Goal: Information Seeking & Learning: Learn about a topic

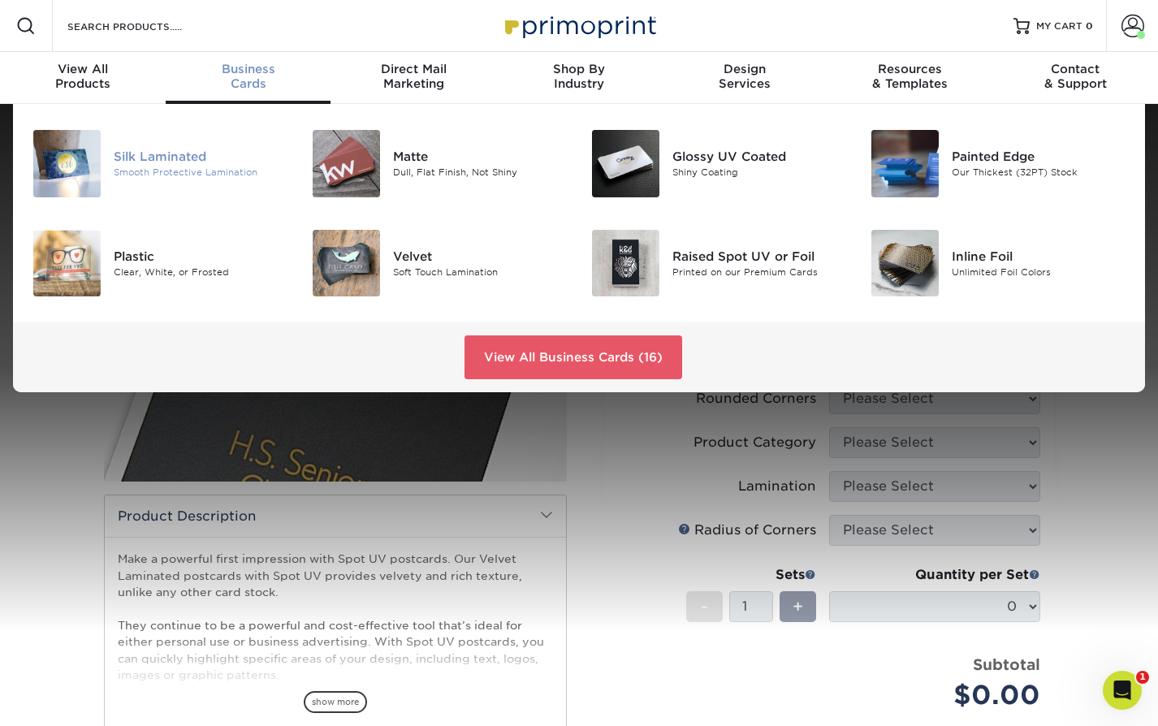
click at [121, 161] on div "Silk Laminated" at bounding box center [201, 157] width 174 height 18
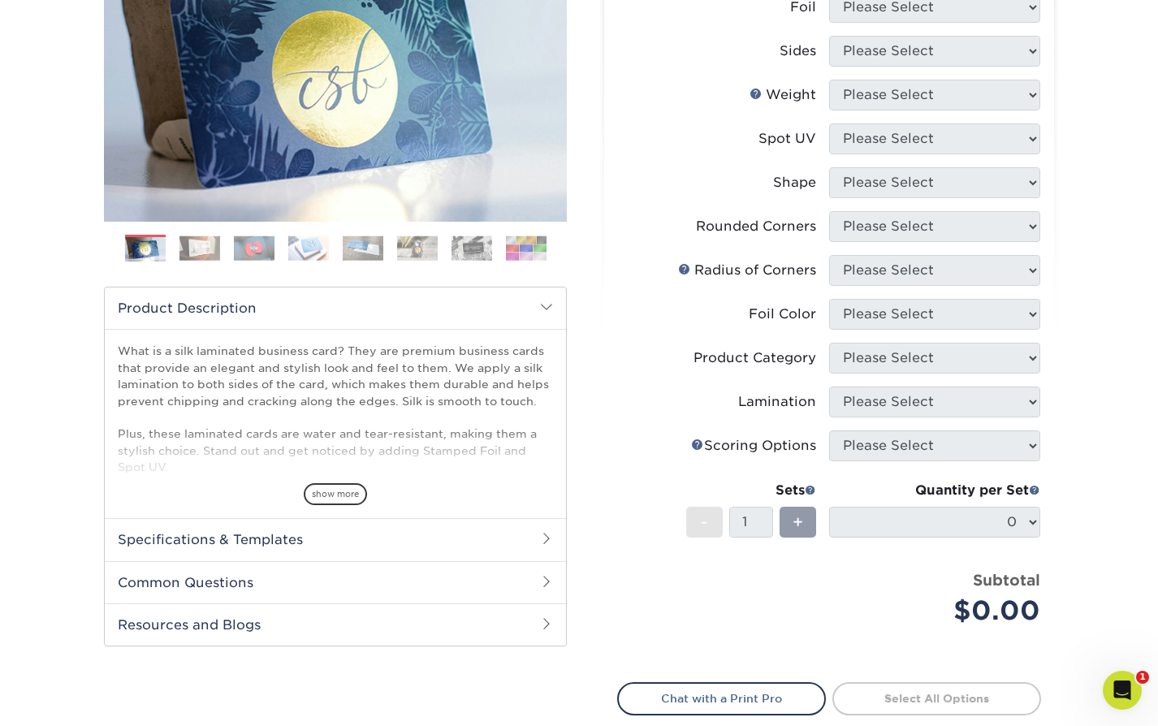
click at [343, 491] on span "show more" at bounding box center [335, 494] width 63 height 22
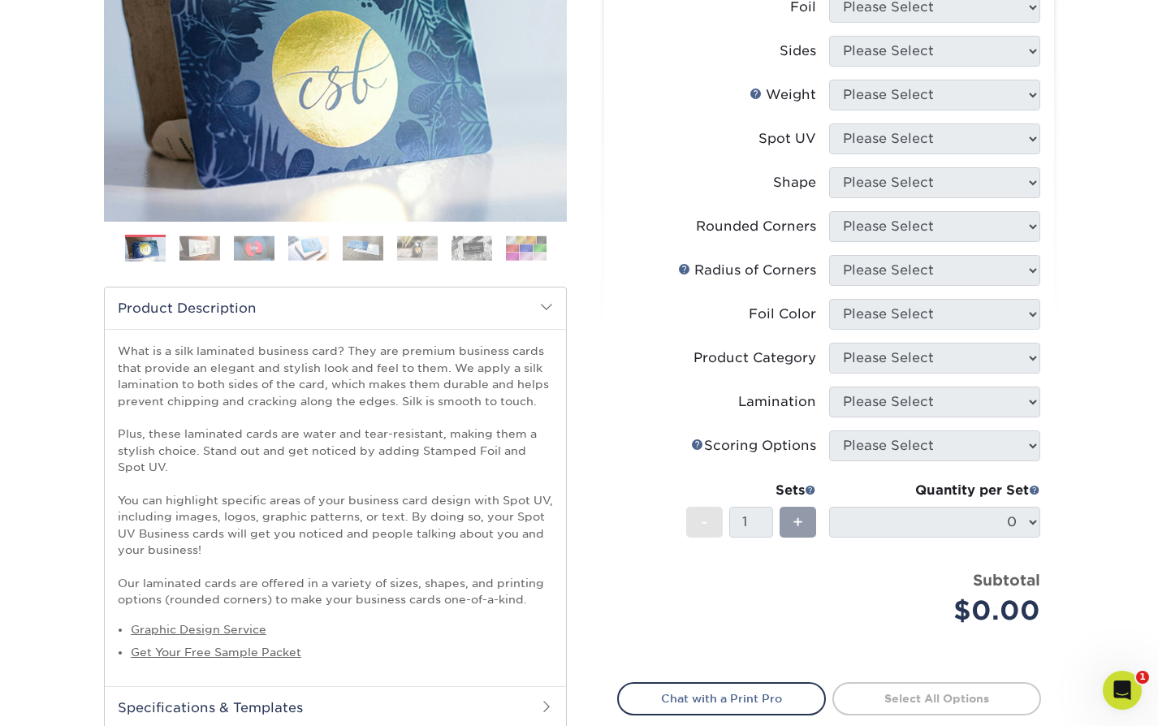
scroll to position [271, 0]
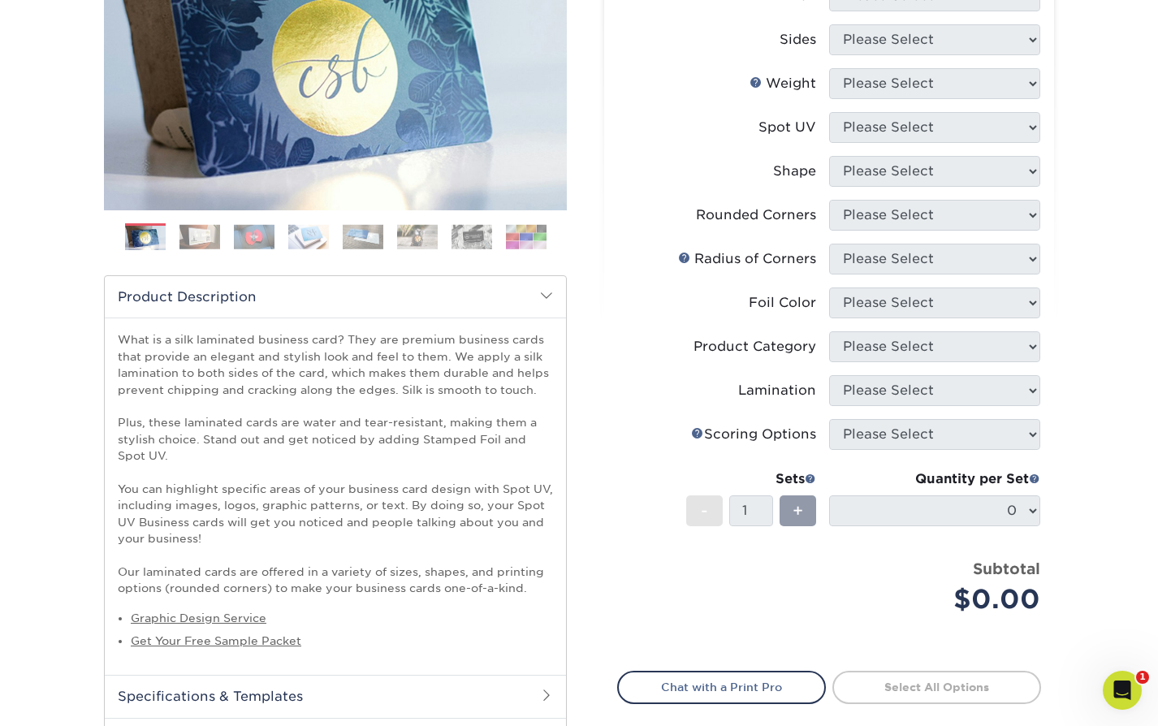
click at [492, 431] on p "What is a silk laminated business card? They are premium business cards that pr…" at bounding box center [335, 463] width 435 height 265
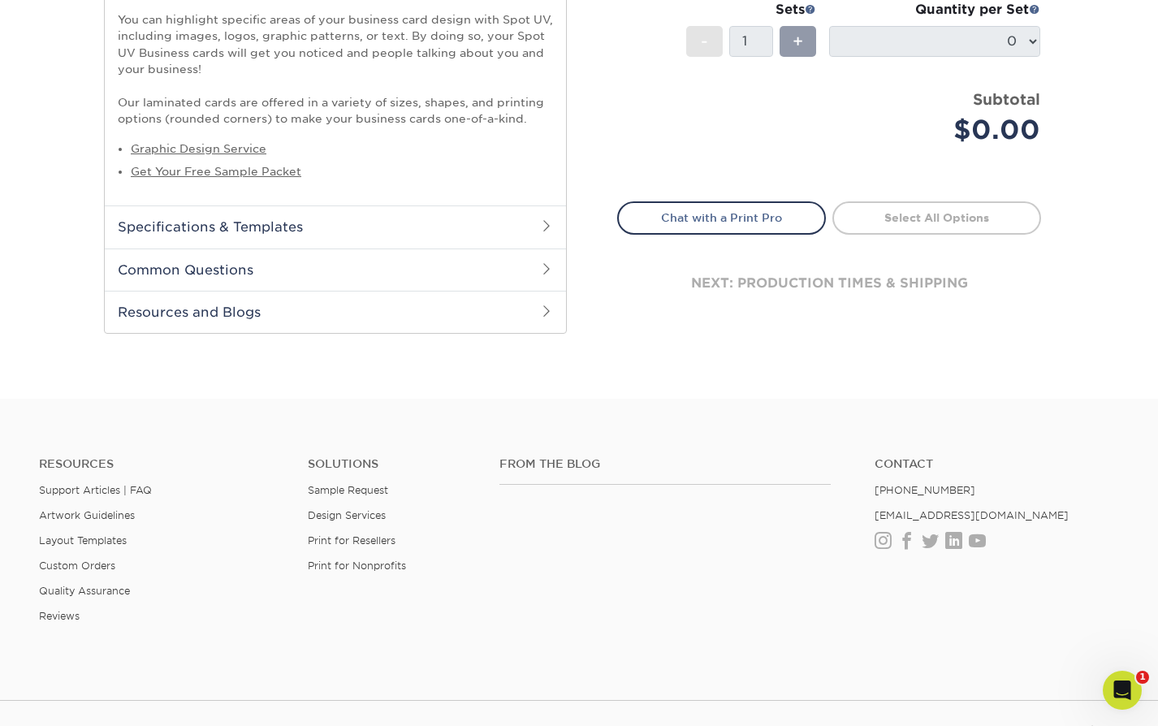
scroll to position [744, 0]
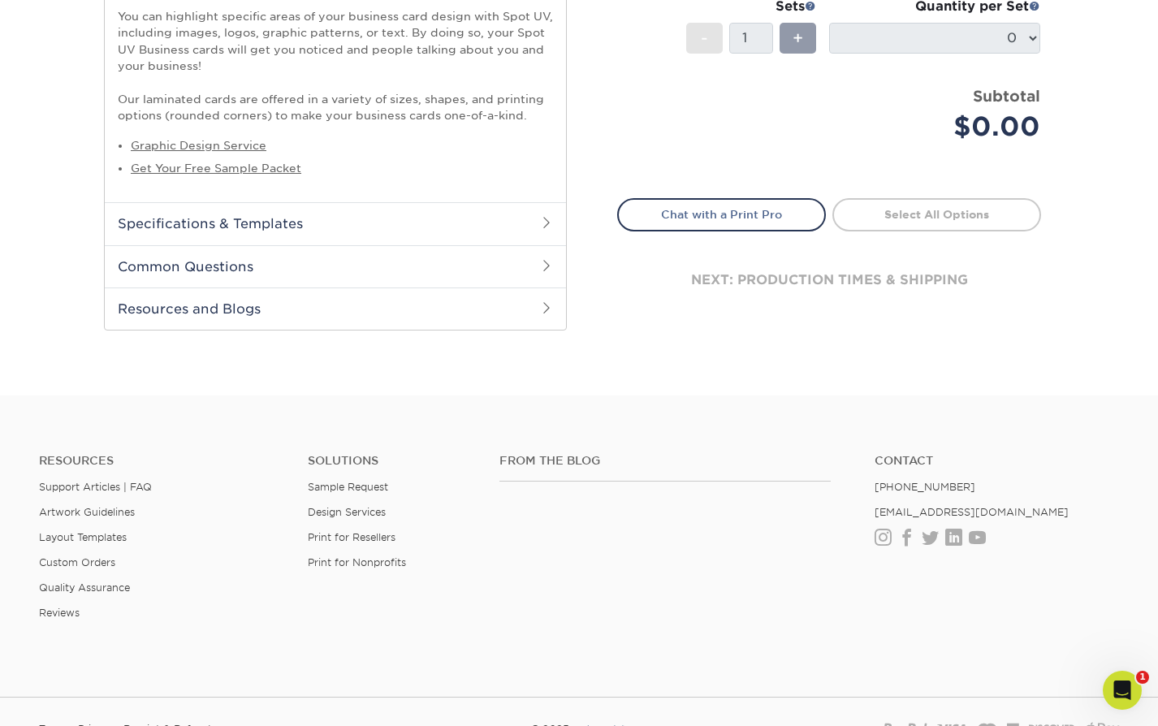
click at [184, 262] on h2 "Common Questions" at bounding box center [335, 266] width 461 height 42
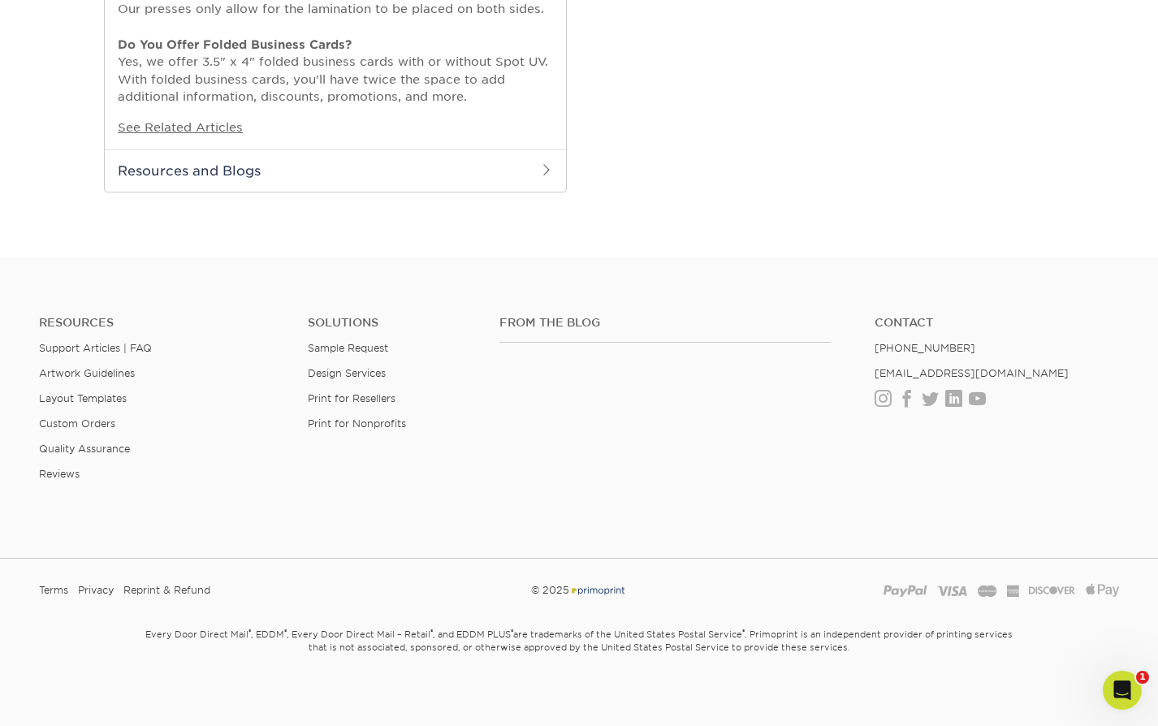
scroll to position [1382, 0]
click at [171, 164] on h2 "Resources and Blogs" at bounding box center [335, 167] width 461 height 42
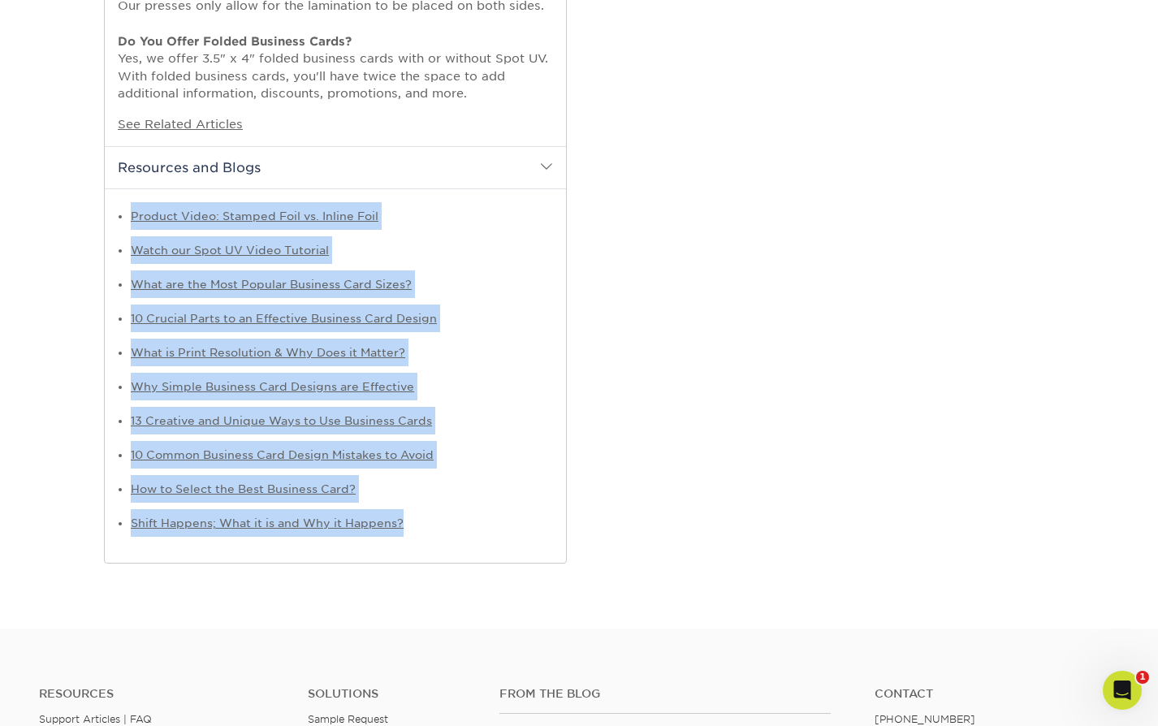
drag, startPoint x: 439, startPoint y: 530, endPoint x: 54, endPoint y: 217, distance: 496.1
copy ul "Product Video: Stamped Foil vs. Inline Foil Watch our Spot UV Video Tutorial Wh…"
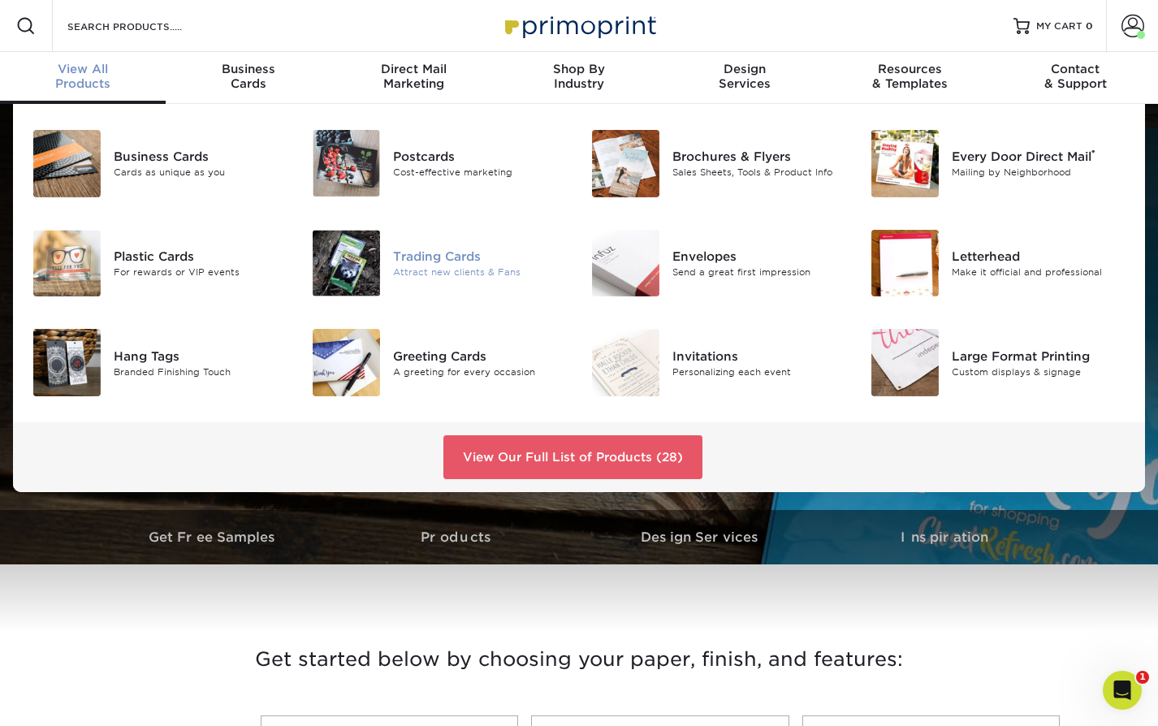
click at [454, 250] on div "Trading Cards" at bounding box center [480, 257] width 174 height 18
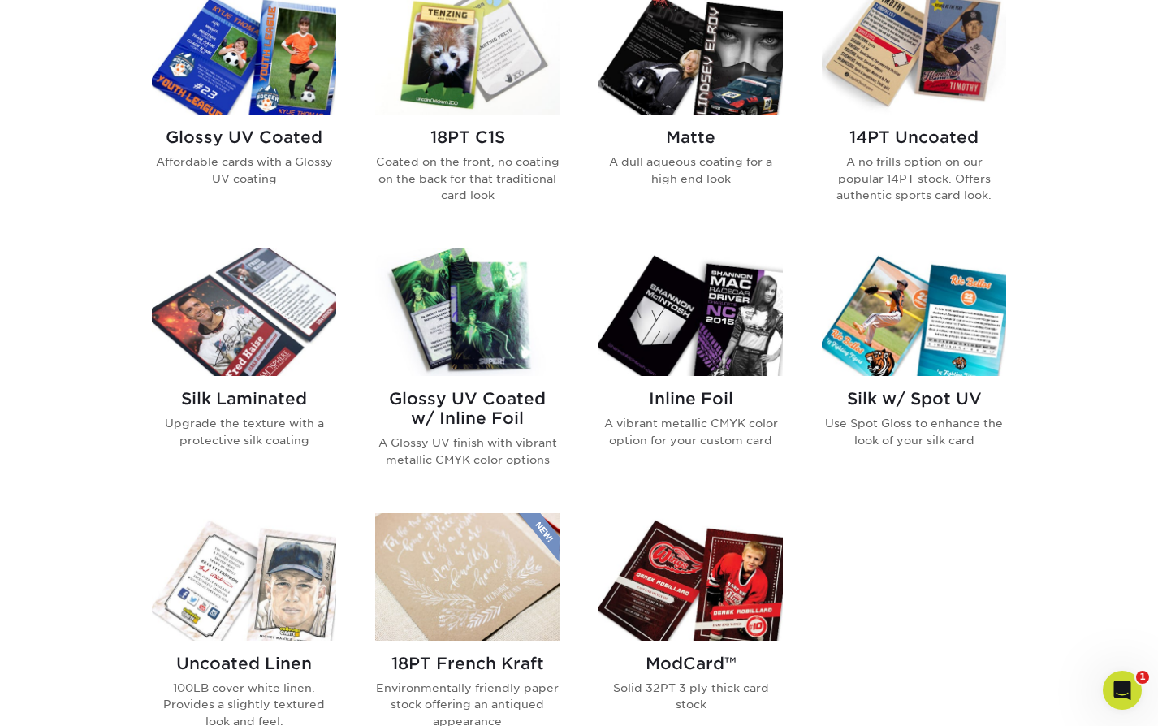
scroll to position [861, 0]
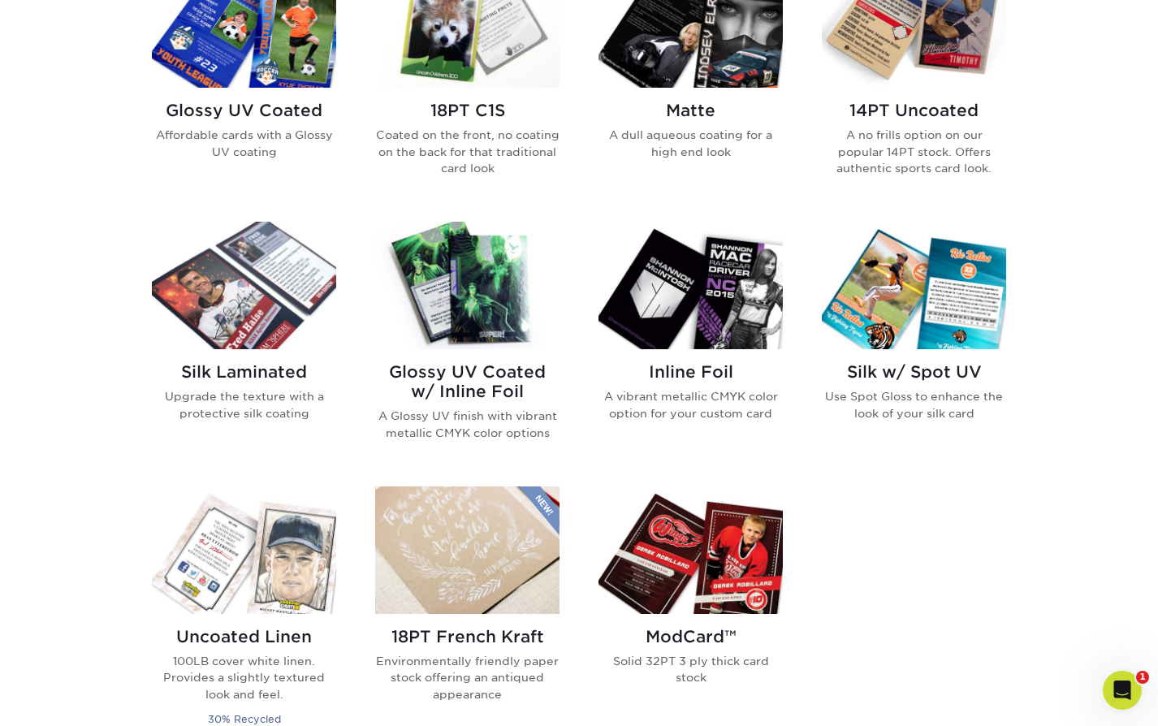
click at [912, 349] on div "Silk w/ Spot UV Use Spot Gloss to enhance the look of your silk card" at bounding box center [914, 398] width 184 height 98
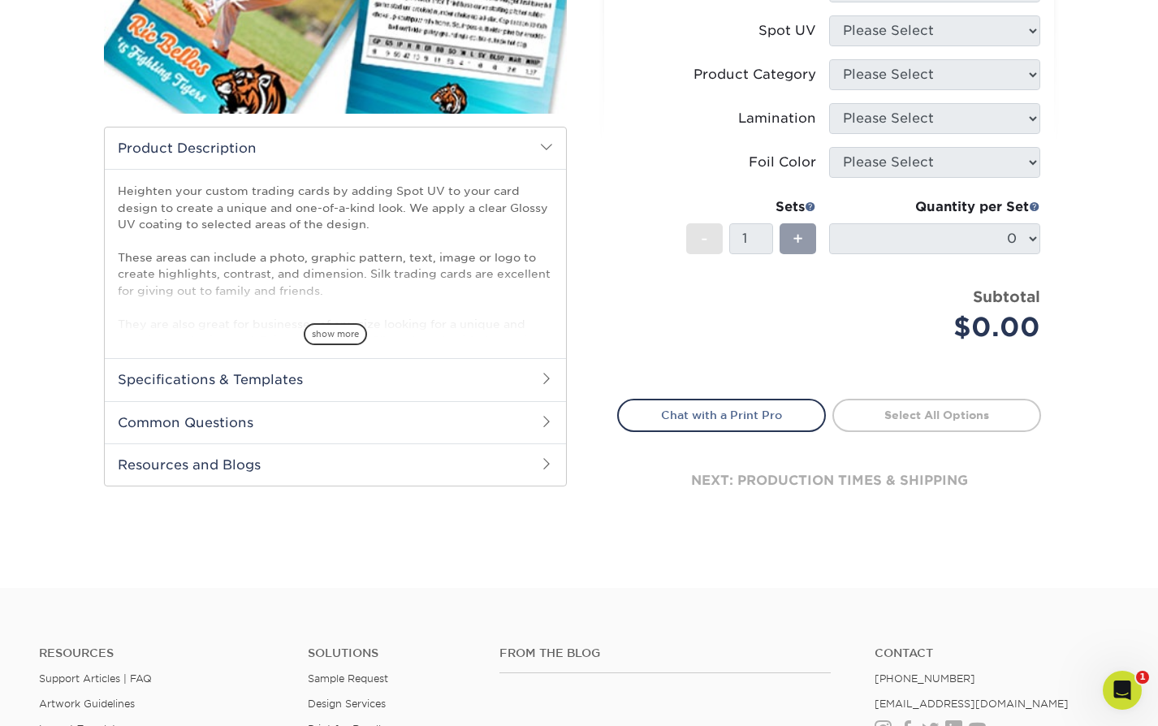
scroll to position [369, 0]
click at [136, 479] on h2 "Resources and Blogs" at bounding box center [335, 464] width 461 height 42
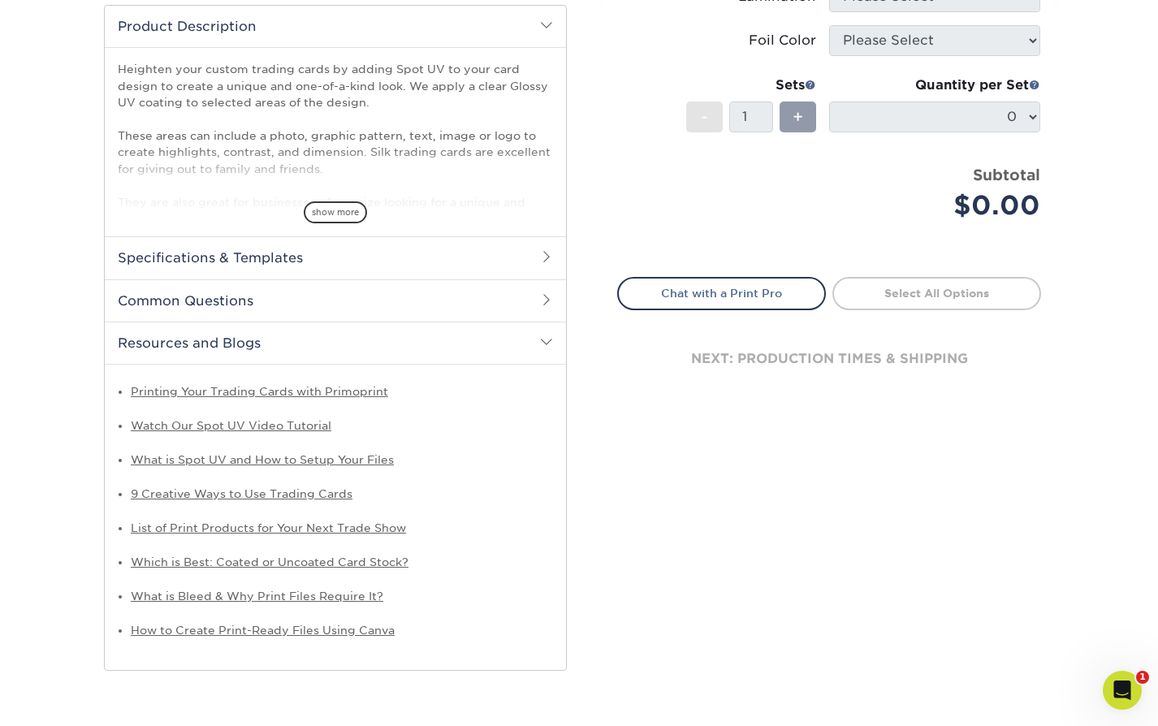
scroll to position [491, 0]
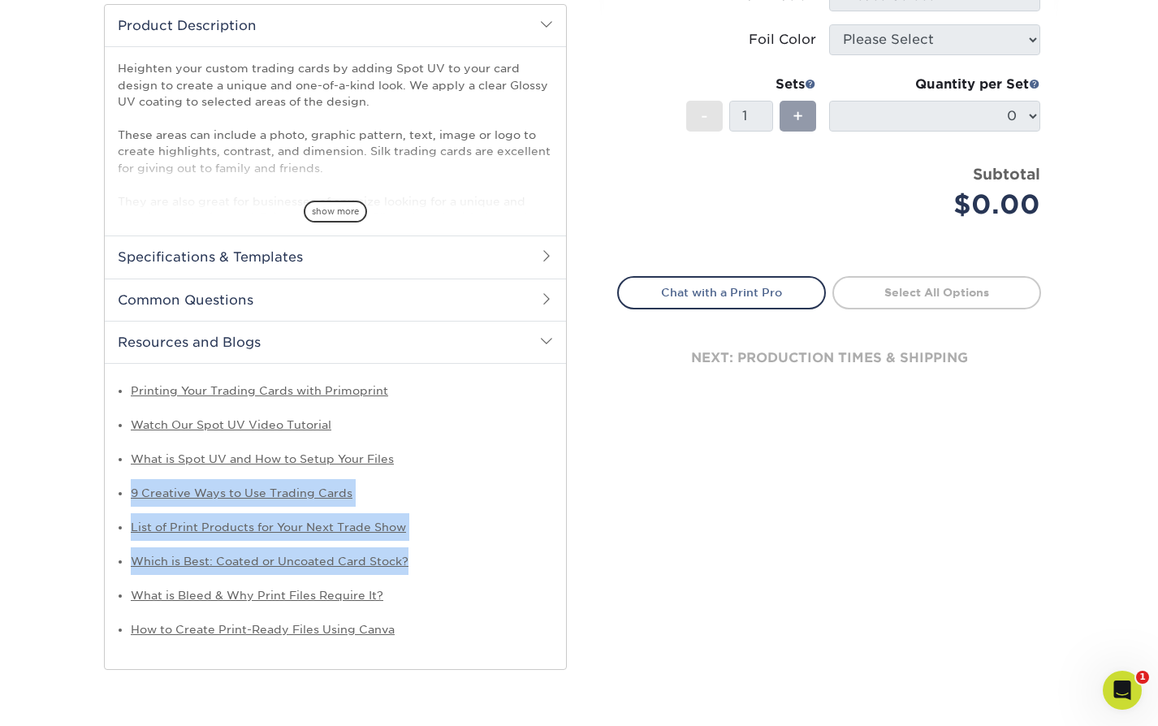
drag, startPoint x: 422, startPoint y: 458, endPoint x: 487, endPoint y: 550, distance: 112.9
click at [490, 550] on ul "Printing Your Trading Cards with Primoprint Watch Our Spot UV Video Tutorial Wh…" at bounding box center [335, 510] width 435 height 266
copy ul "9 Creative Ways to Use Trading Cards List of Print Products for Your Next Trade…"
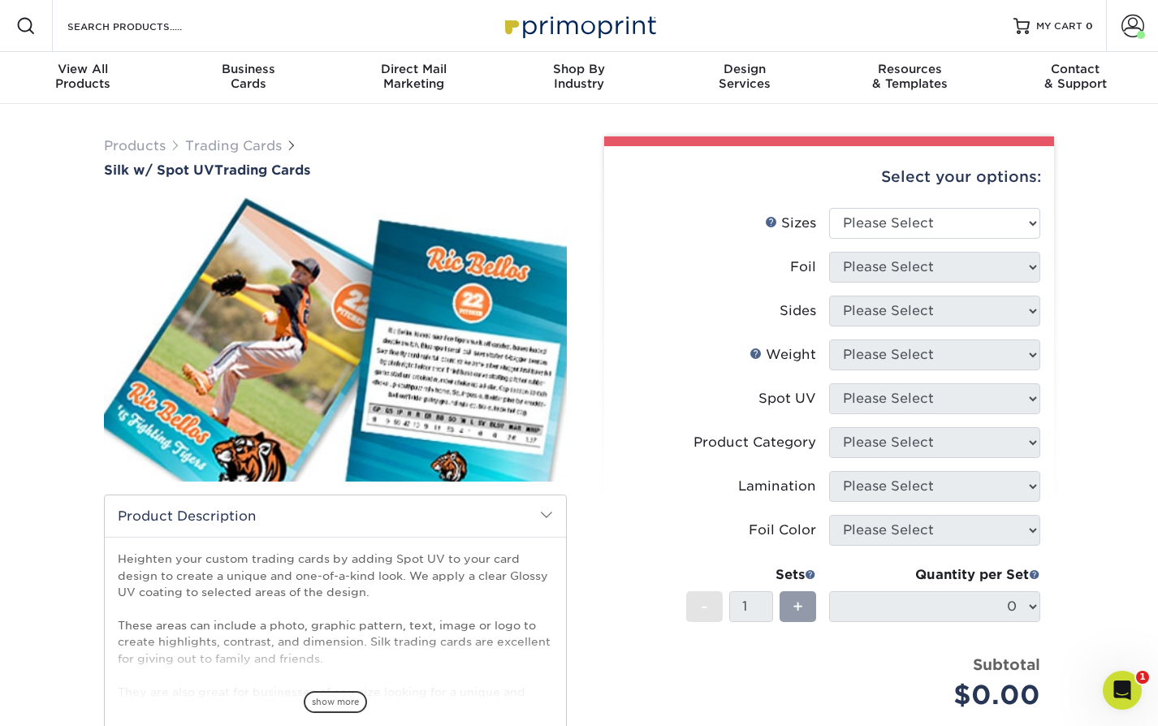
drag, startPoint x: 215, startPoint y: 153, endPoint x: 250, endPoint y: 160, distance: 35.7
click at [215, 153] on link "Trading Cards" at bounding box center [233, 145] width 97 height 15
